Goal: Navigation & Orientation: Find specific page/section

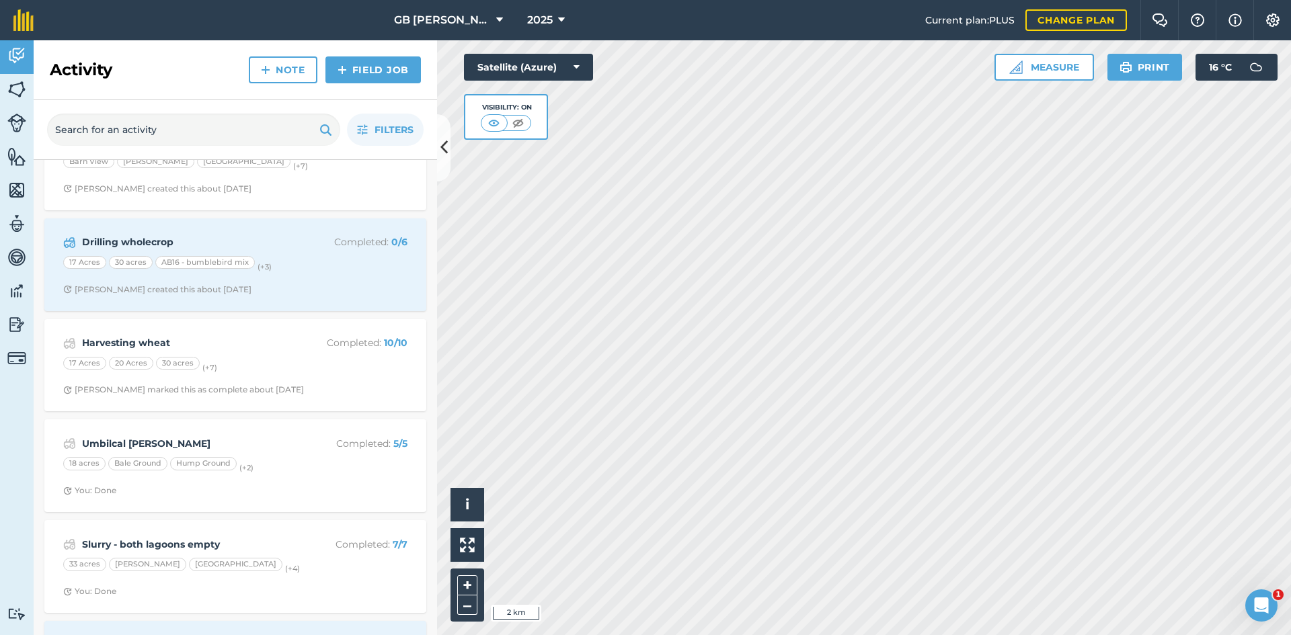
scroll to position [3092, 0]
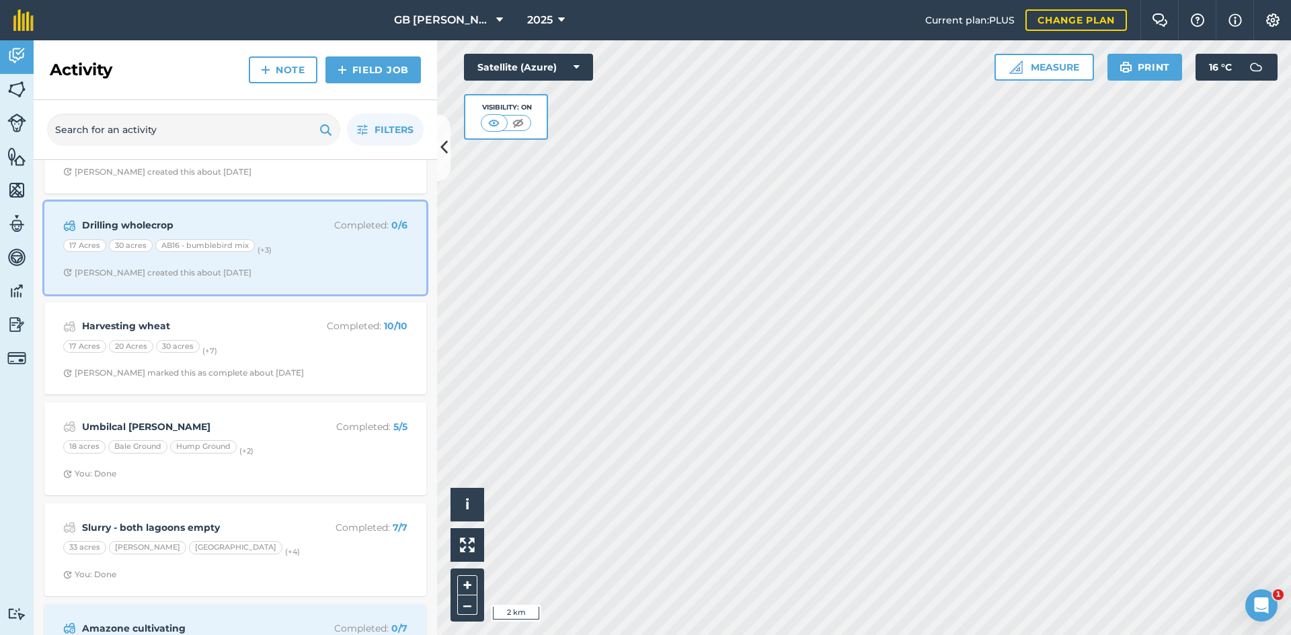
click at [312, 268] on span "[PERSON_NAME] created this about [DATE]" at bounding box center [235, 273] width 344 height 11
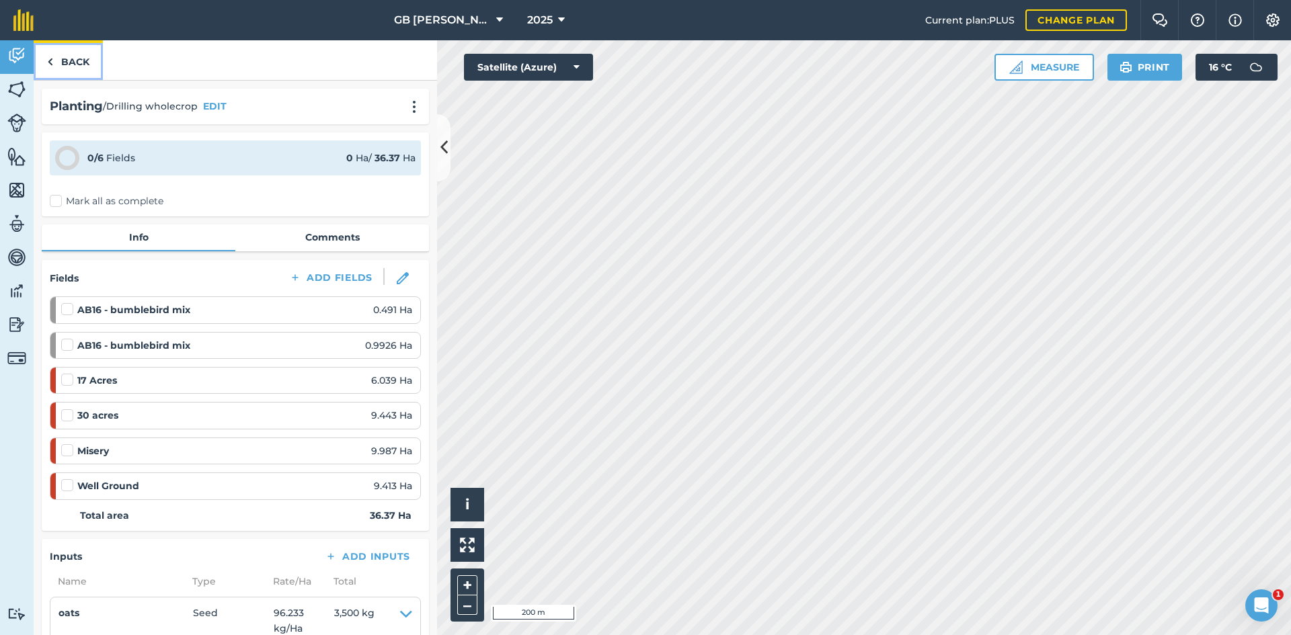
click at [80, 65] on link "Back" at bounding box center [68, 60] width 69 height 40
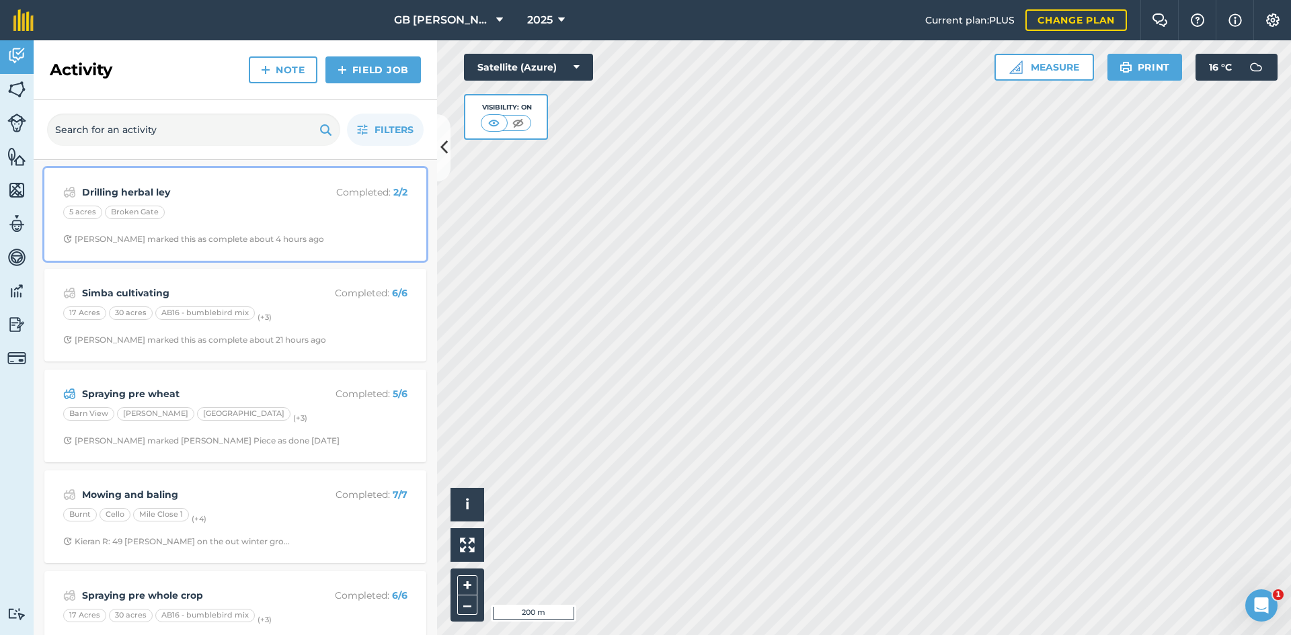
click at [339, 240] on span "[PERSON_NAME] marked this as complete about 4 hours ago" at bounding box center [235, 239] width 344 height 11
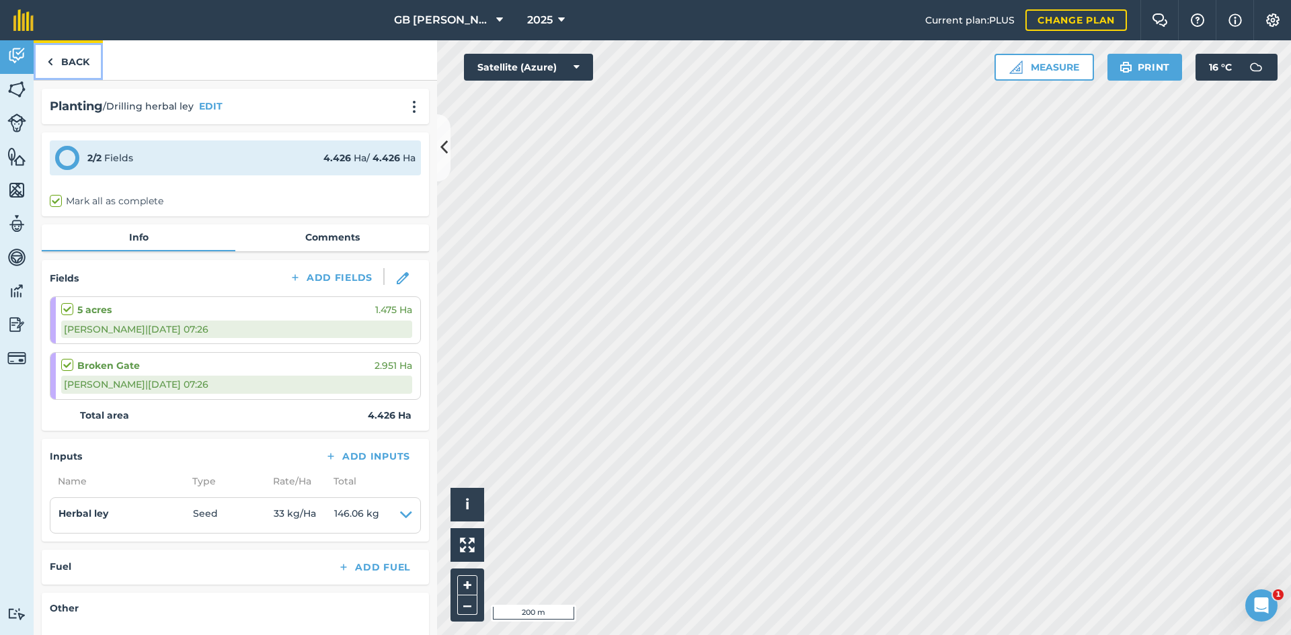
click at [75, 59] on link "Back" at bounding box center [68, 60] width 69 height 40
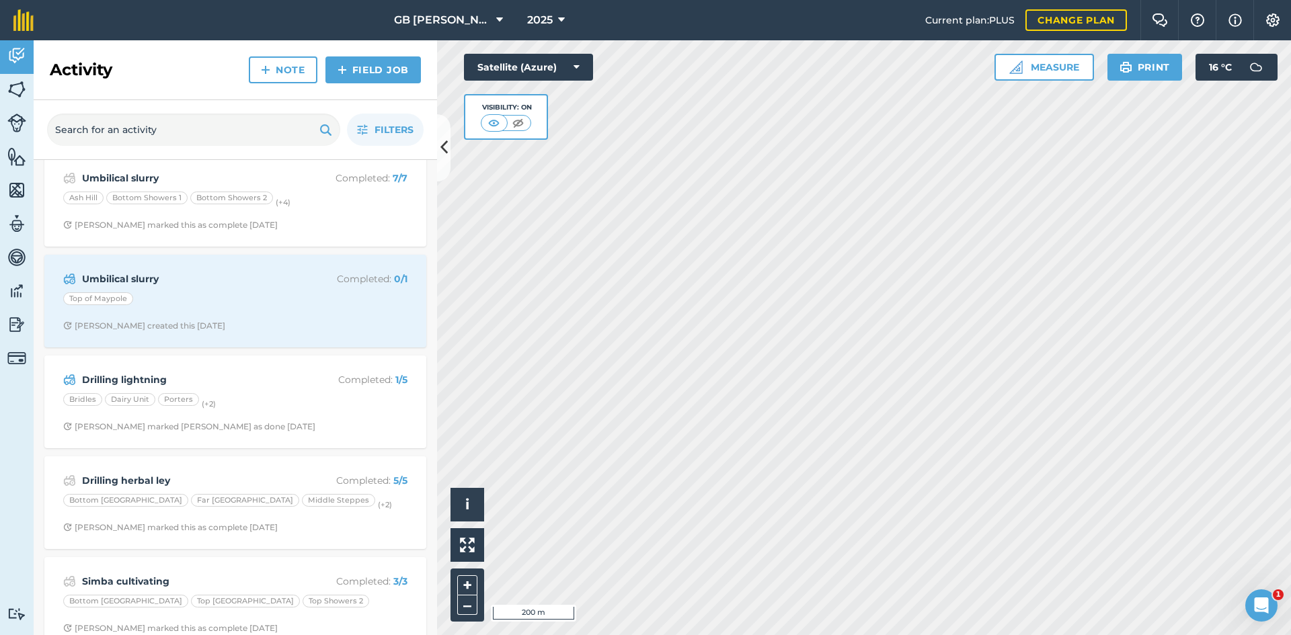
scroll to position [941, 0]
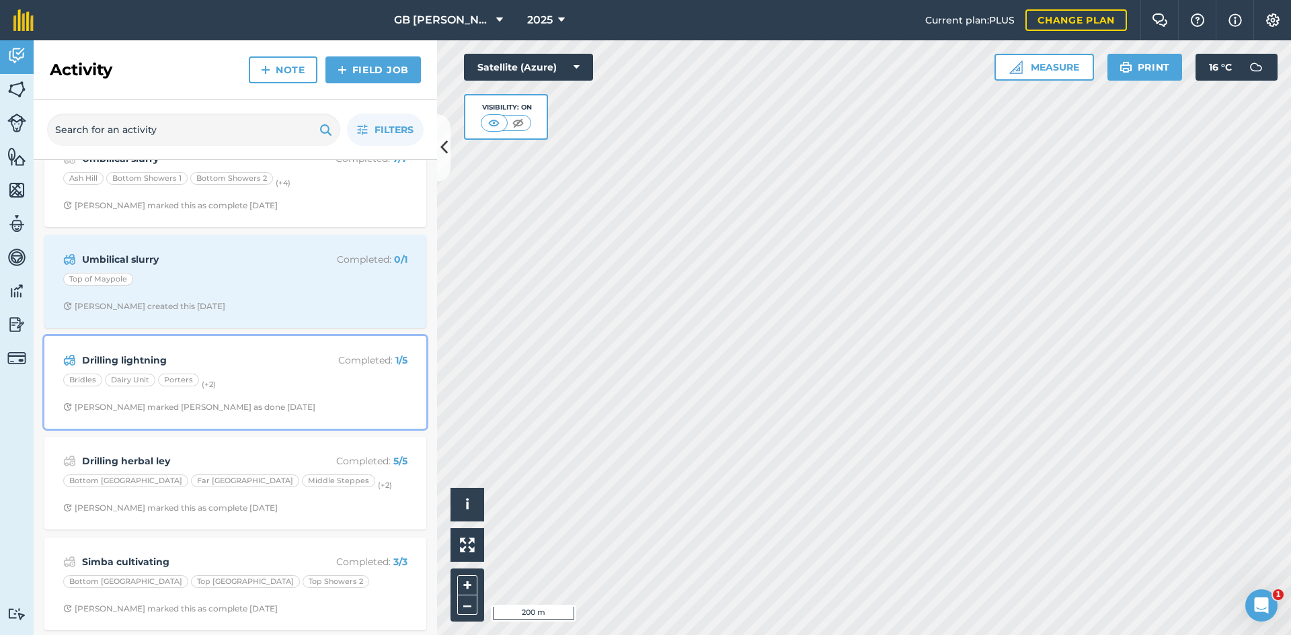
click at [383, 395] on div "Drilling lightning Completed : 1 / 5 Bridles Dairy Unit Porters (+ 2 ) [PERSON_…" at bounding box center [235, 382] width 366 height 77
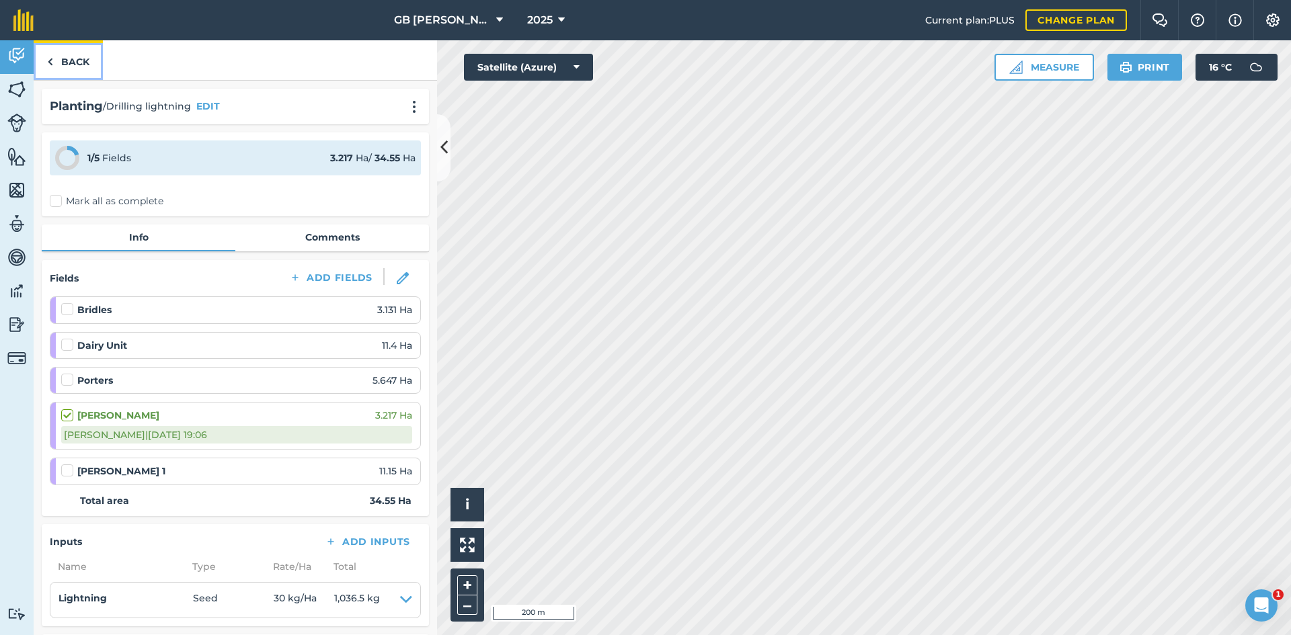
click at [61, 64] on link "Back" at bounding box center [68, 60] width 69 height 40
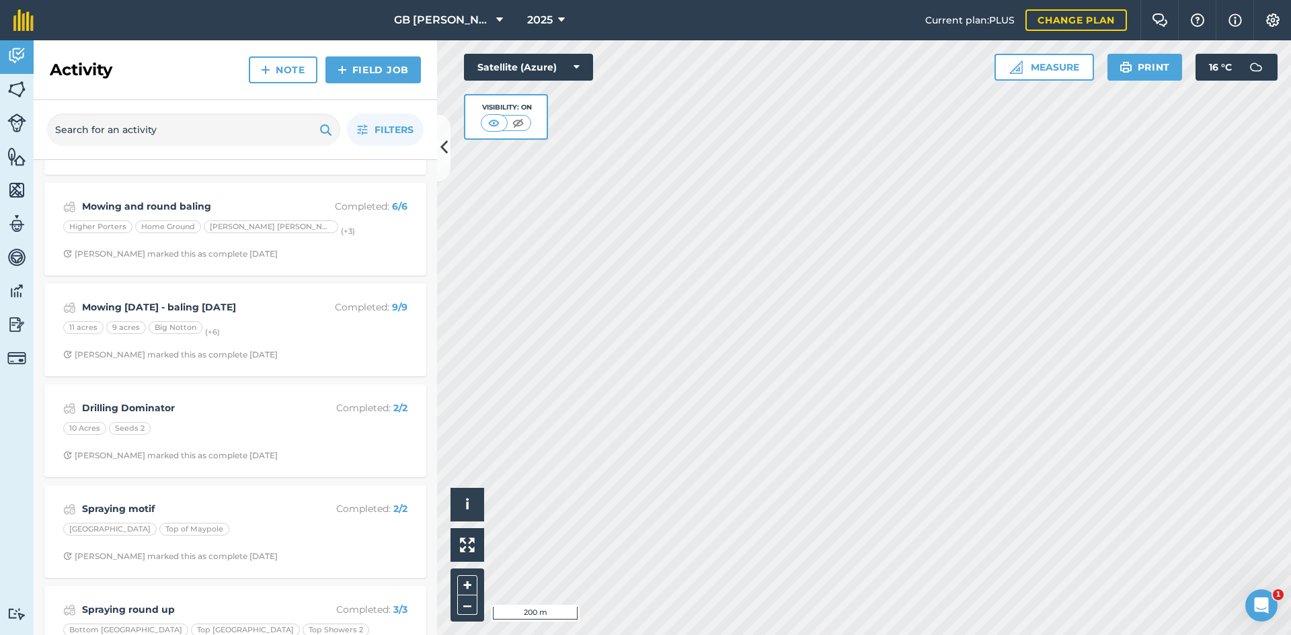
scroll to position [2219, 0]
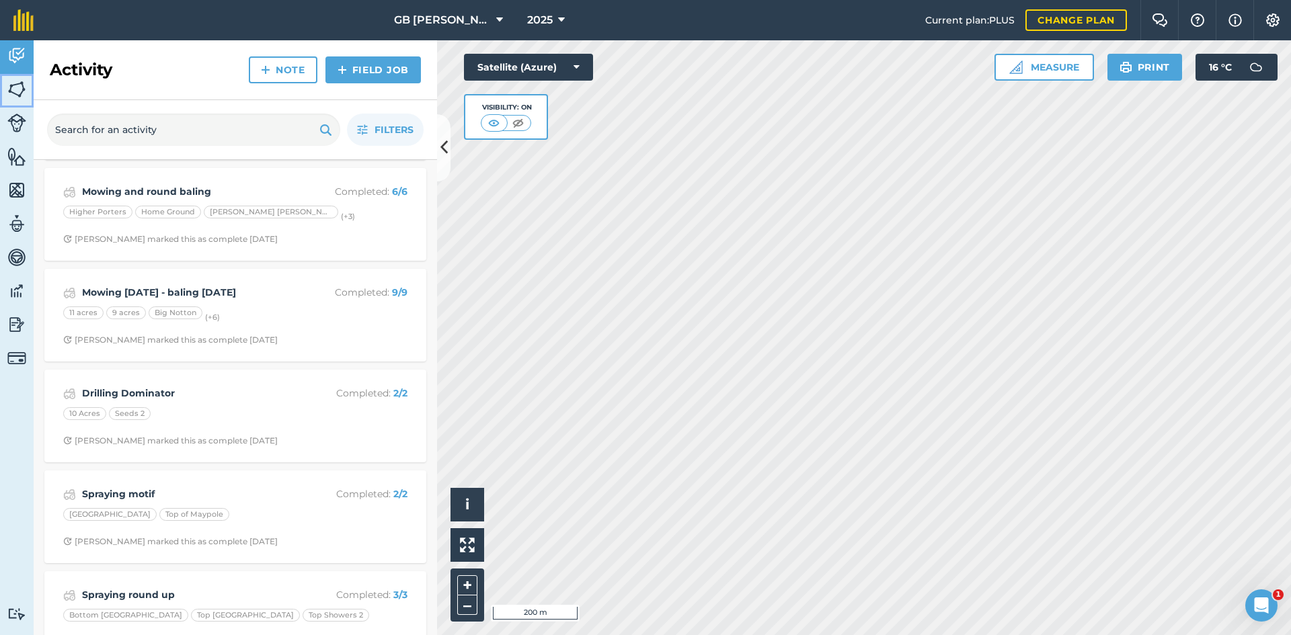
click at [18, 93] on img at bounding box center [16, 89] width 19 height 20
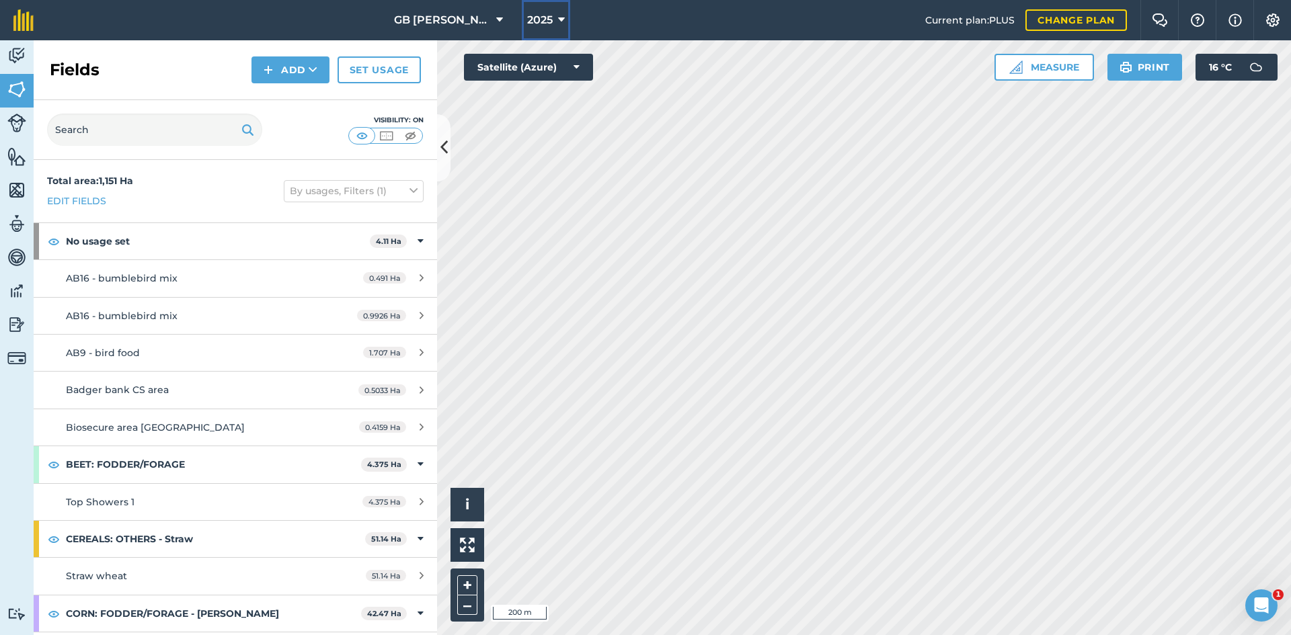
click at [565, 22] on button "2025" at bounding box center [546, 20] width 48 height 40
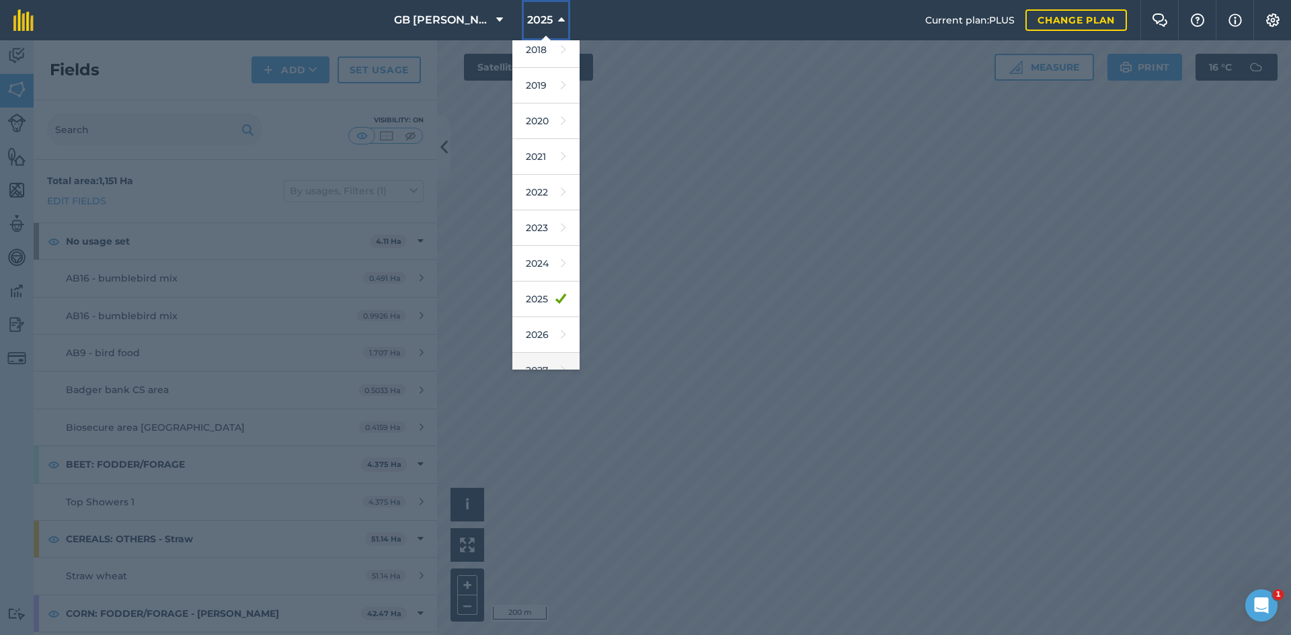
scroll to position [63, 0]
